Goal: Information Seeking & Learning: Learn about a topic

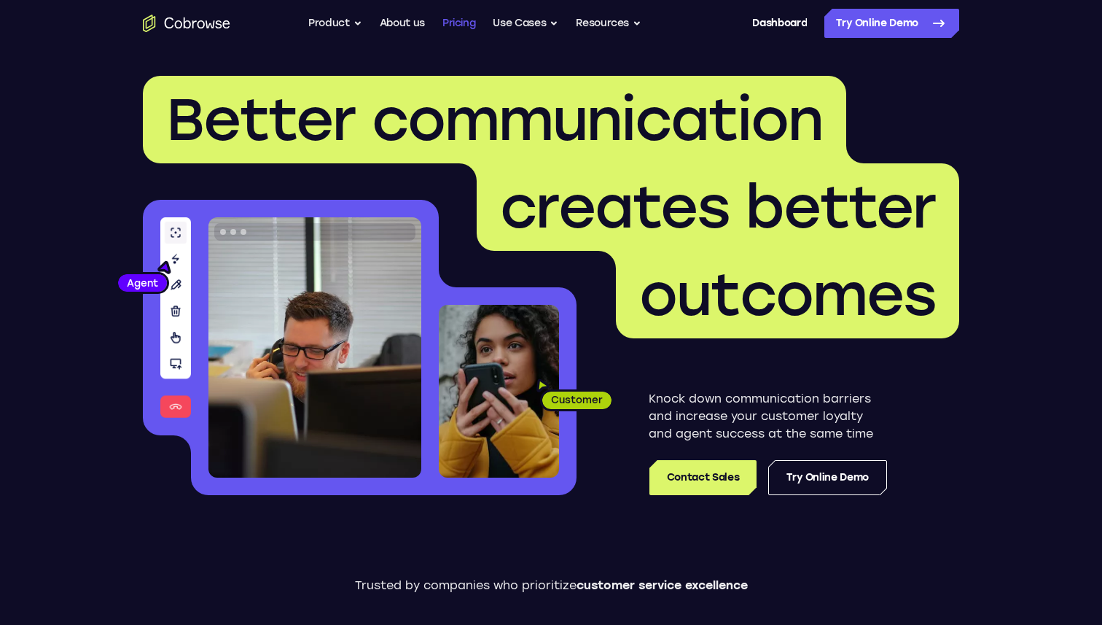
click at [462, 22] on link "Pricing" at bounding box center [460, 23] width 34 height 29
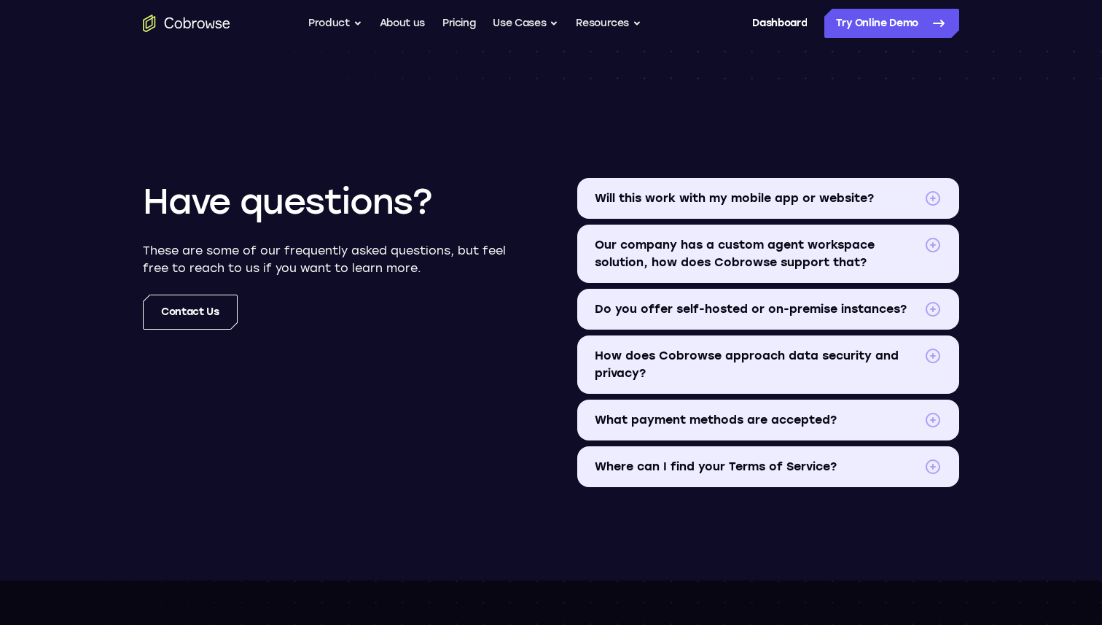
scroll to position [1686, 0]
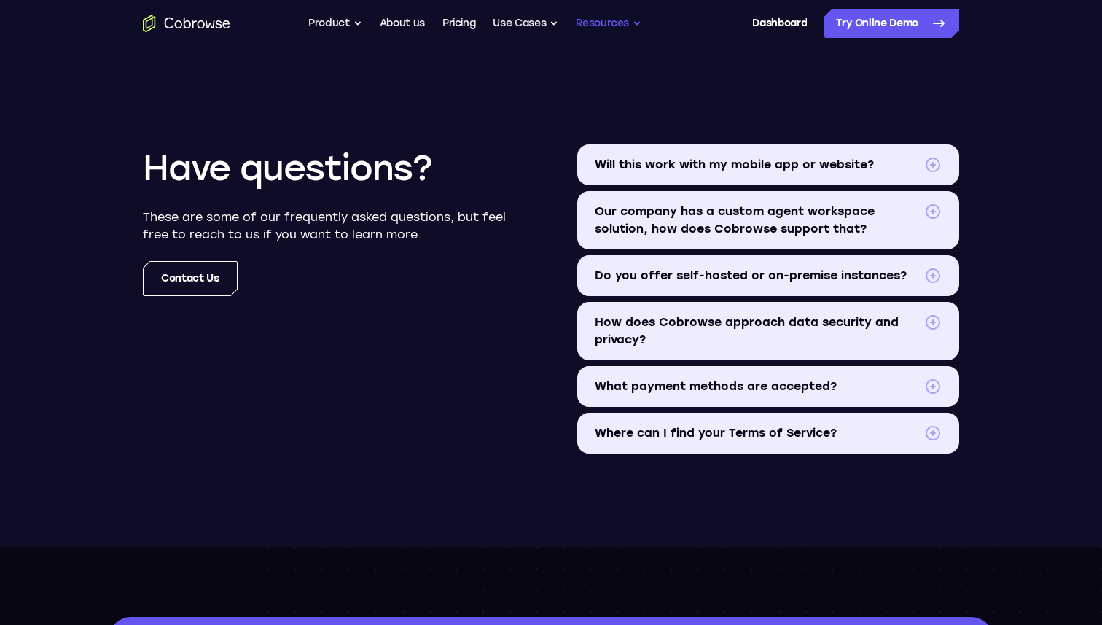
click at [580, 23] on button "Resources" at bounding box center [609, 23] width 66 height 29
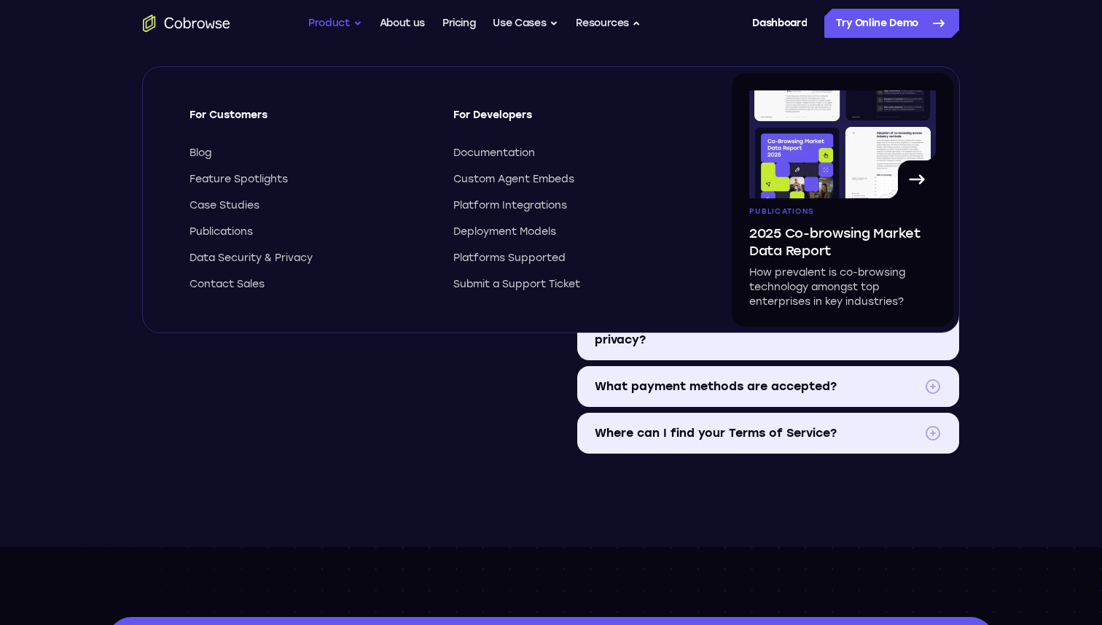
click at [318, 9] on button "Product" at bounding box center [335, 23] width 54 height 29
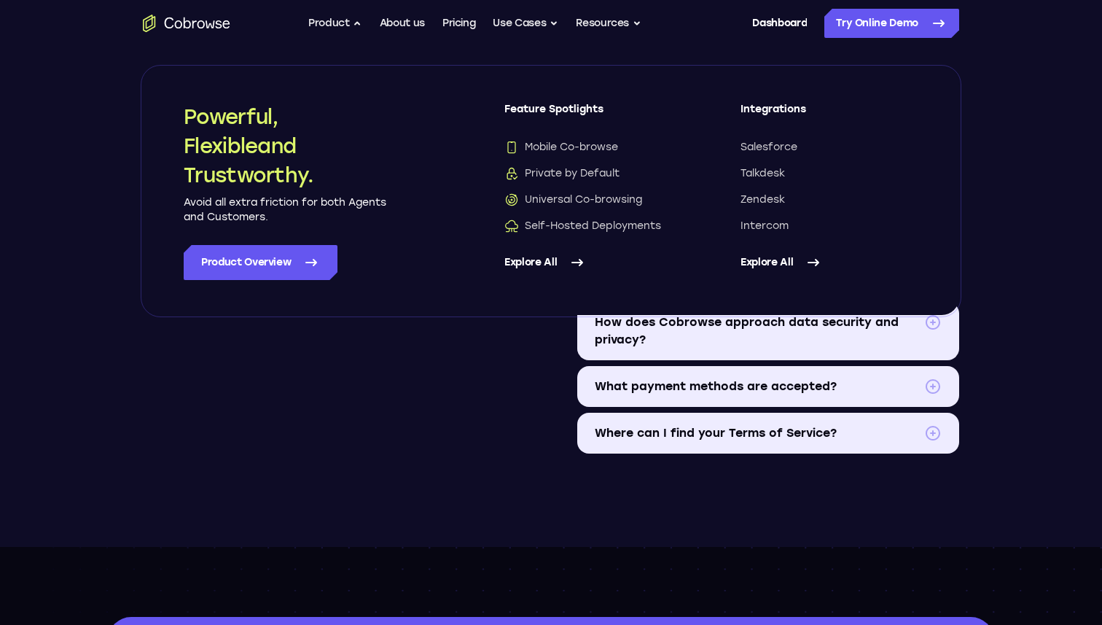
click at [537, 257] on link "Explore All" at bounding box center [594, 262] width 178 height 35
